Goal: Check status: Check status

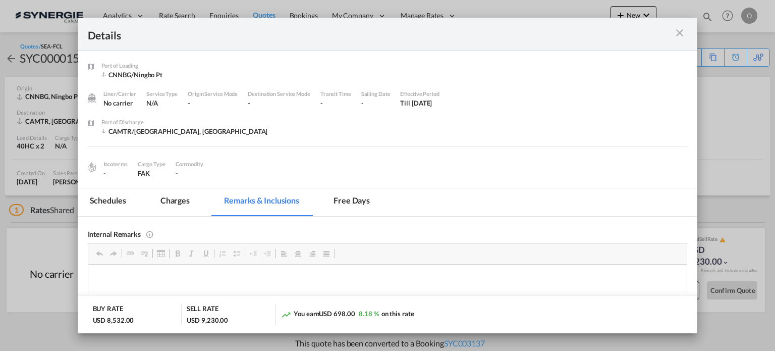
scroll to position [101, 0]
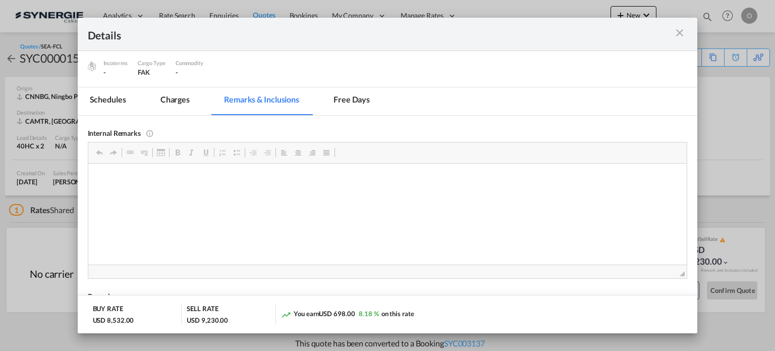
click at [678, 38] on md-icon "icon-close m-3 fg-AAA8AD cursor" at bounding box center [680, 33] width 12 height 12
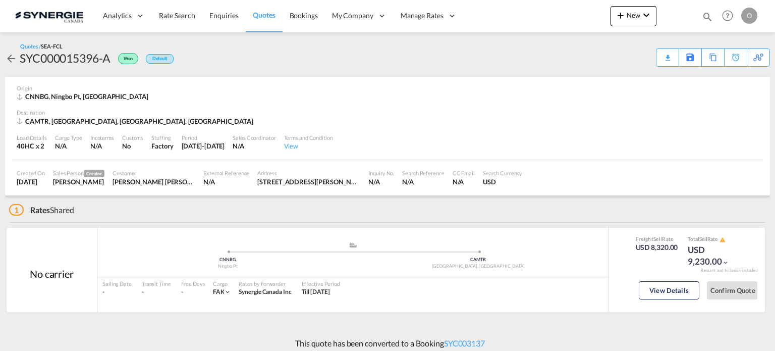
scroll to position [45, 0]
click at [706, 18] on md-icon "icon-magnify" at bounding box center [707, 16] width 11 height 11
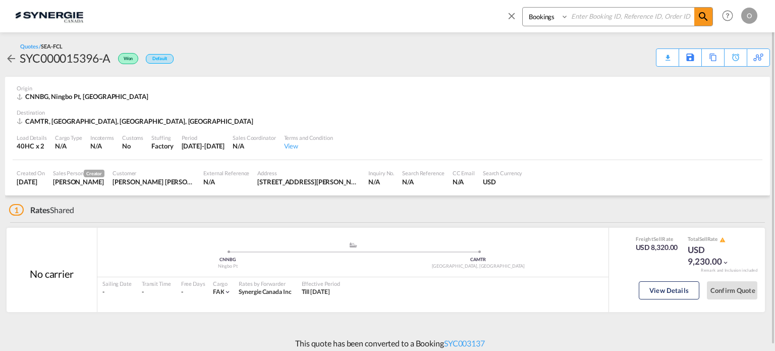
click at [560, 13] on select "Bookings Quotes Enquiries" at bounding box center [547, 17] width 48 height 18
select select "Quotes"
click at [523, 8] on select "Bookings Quotes Enquiries" at bounding box center [547, 17] width 48 height 18
click at [618, 12] on input at bounding box center [632, 17] width 126 height 18
click at [622, 16] on input at bounding box center [632, 17] width 126 height 18
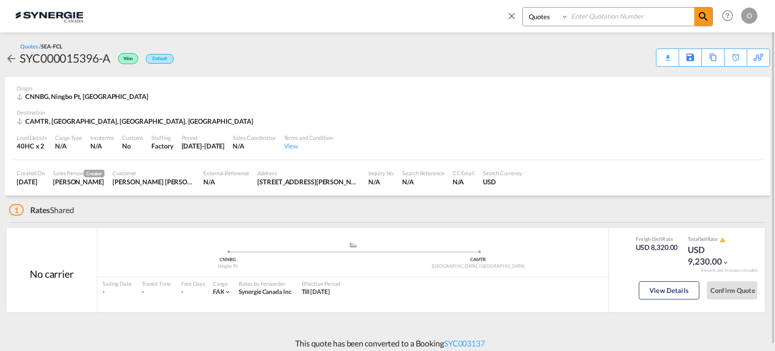
paste input "SYC000015460"
type input "SYC000015460"
click at [699, 15] on md-icon "icon-magnify" at bounding box center [703, 17] width 12 height 12
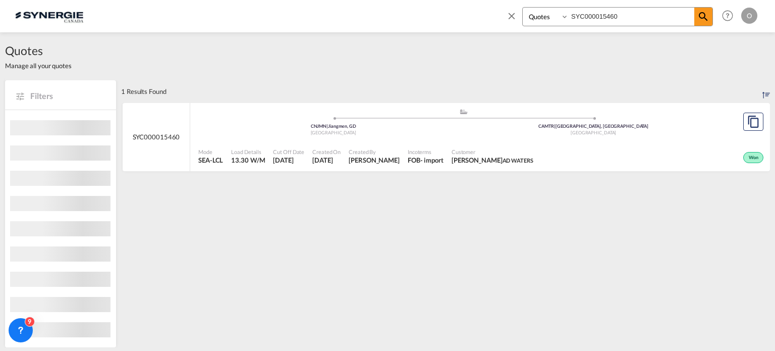
click at [481, 155] on span "[PERSON_NAME] AD [PERSON_NAME]" at bounding box center [493, 159] width 82 height 9
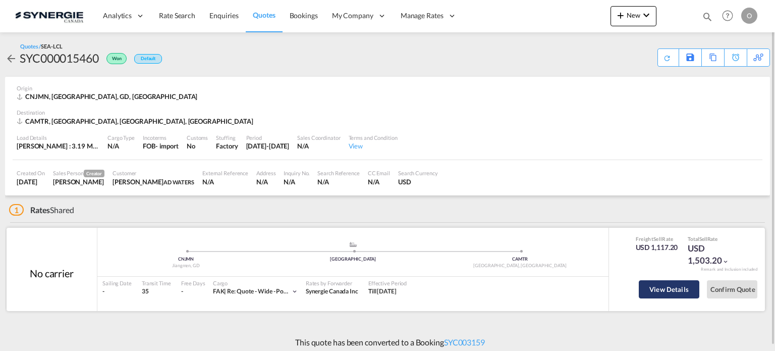
click at [671, 288] on button "View Details" at bounding box center [669, 289] width 61 height 18
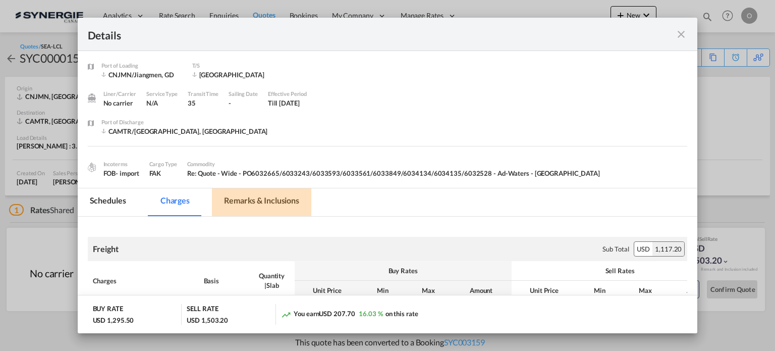
click at [267, 202] on md-tab-item "Remarks & Inclusions" at bounding box center [261, 202] width 99 height 28
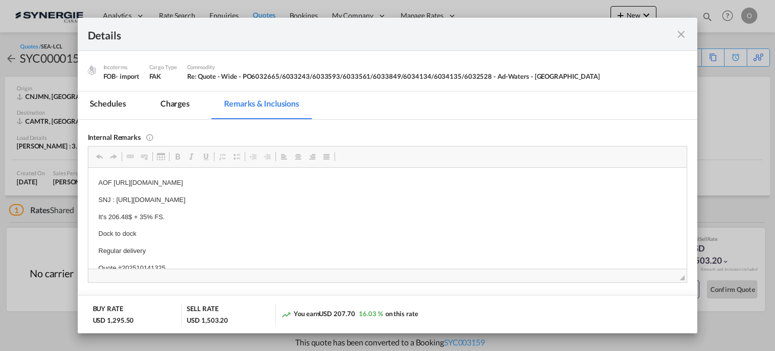
scroll to position [101, 0]
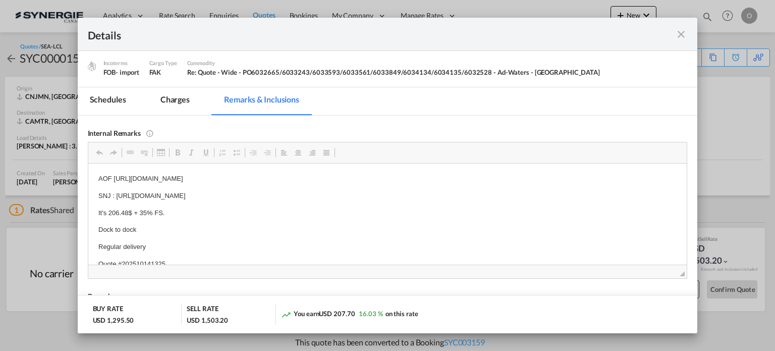
click at [684, 31] on div "Port of Loading ..." at bounding box center [658, 34] width 60 height 13
